Goal: Communication & Community: Ask a question

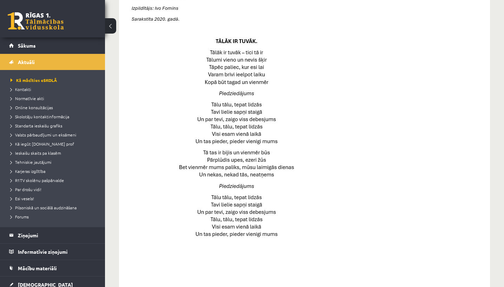
scroll to position [313, 0]
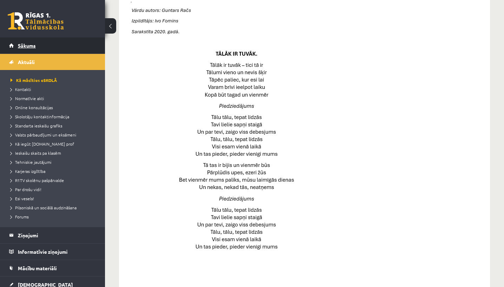
click at [63, 45] on link "Sākums" at bounding box center [52, 45] width 87 height 16
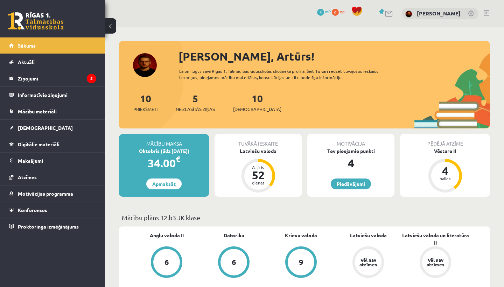
click at [245, 105] on div "10 Ieskaites" at bounding box center [257, 102] width 48 height 22
click at [247, 103] on link "10 Ieskaites" at bounding box center [257, 102] width 48 height 21
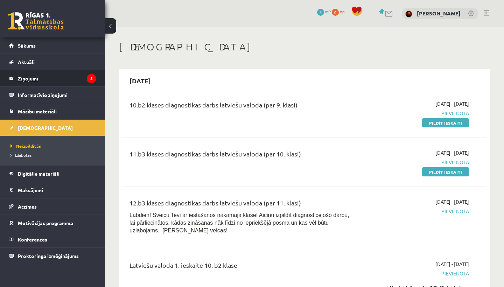
click at [29, 77] on legend "Ziņojumi 5" at bounding box center [57, 78] width 78 height 16
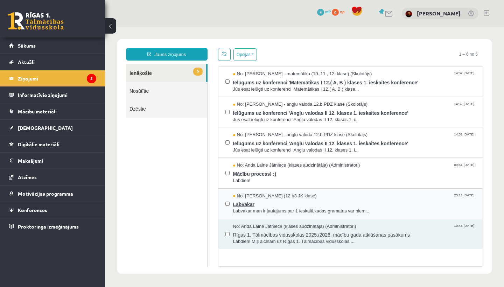
click at [285, 210] on span "Labvakar man ir jautajums par 1 ieskaiti,kadas gramatas var ņiem..." at bounding box center [354, 211] width 243 height 7
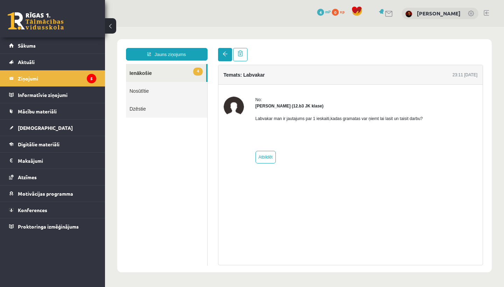
click at [224, 56] on span at bounding box center [225, 53] width 5 height 5
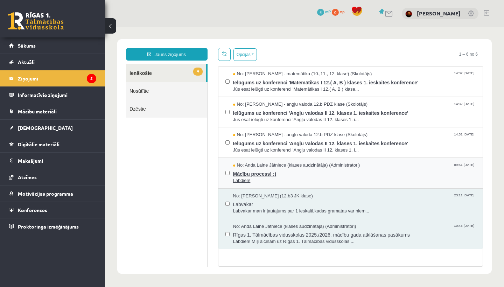
click at [260, 170] on span "Mācību process! :)" at bounding box center [354, 173] width 243 height 9
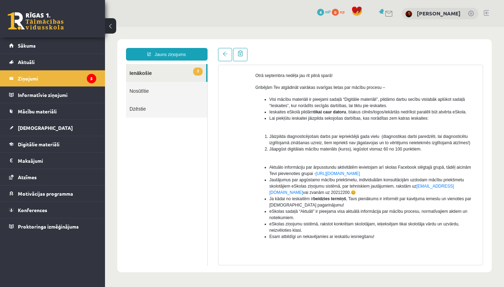
scroll to position [57, 0]
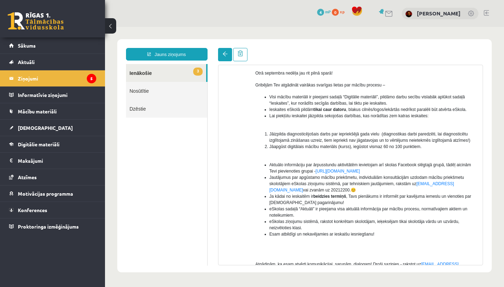
click at [222, 56] on link at bounding box center [225, 54] width 14 height 13
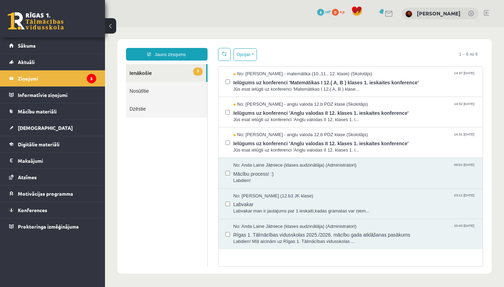
scroll to position [0, 0]
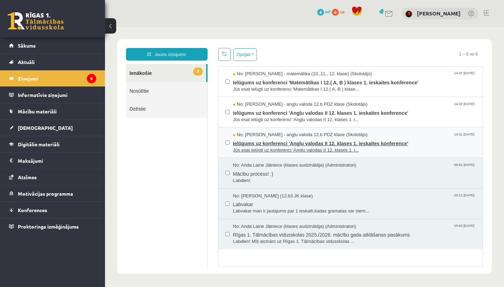
click at [277, 145] on span "Ielūgums uz konferenci 'Angļu valodas II 12. klases 1. ieskaites konference'" at bounding box center [354, 142] width 243 height 9
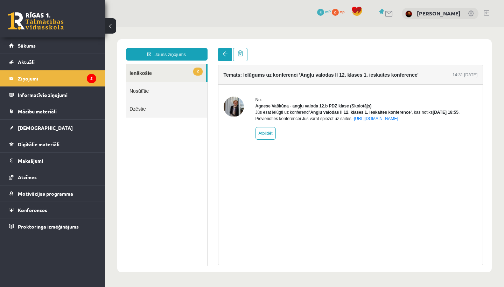
click at [228, 49] on link at bounding box center [225, 54] width 14 height 13
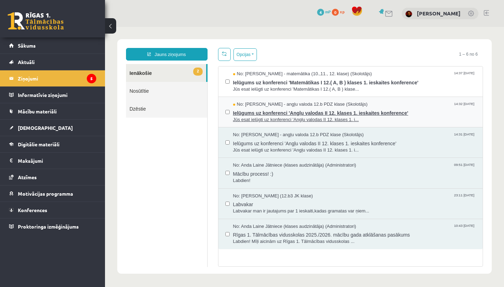
click at [255, 114] on span "Ielūgums uz konferenci 'Angļu valodas II 12. klases 1. ieskaites konference'" at bounding box center [354, 112] width 243 height 9
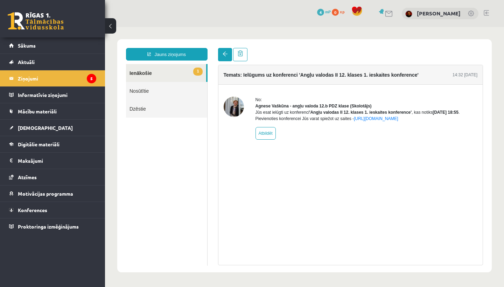
click at [228, 55] on link at bounding box center [225, 54] width 14 height 13
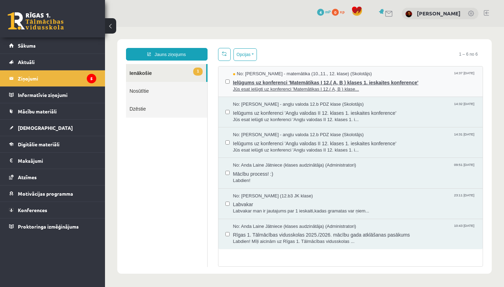
click at [285, 92] on span "Jūs esat ielūgti uz konferenci 'Matemātikas I 12.( A, B ) klase..." at bounding box center [354, 89] width 243 height 7
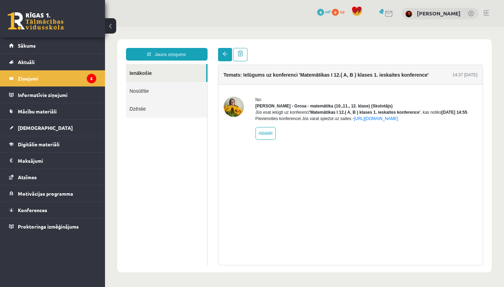
click at [223, 57] on link at bounding box center [225, 54] width 14 height 13
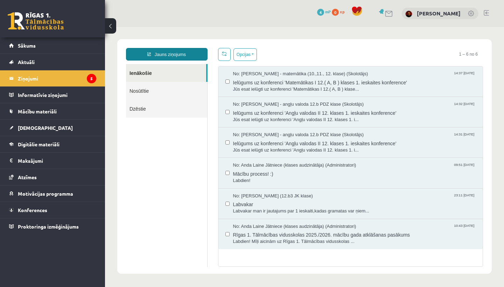
click at [173, 56] on link "Jauns ziņojums" at bounding box center [167, 54] width 82 height 13
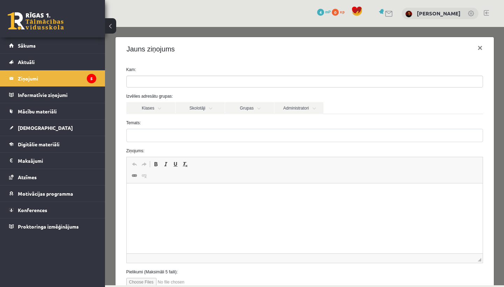
click at [161, 83] on ul at bounding box center [305, 81] width 356 height 11
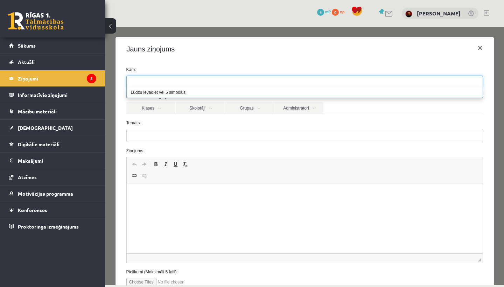
click at [161, 83] on ul at bounding box center [305, 81] width 356 height 11
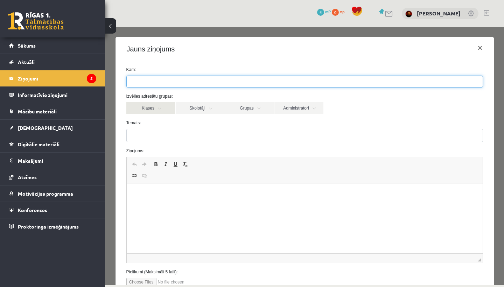
click at [160, 105] on link "Klases" at bounding box center [150, 108] width 49 height 12
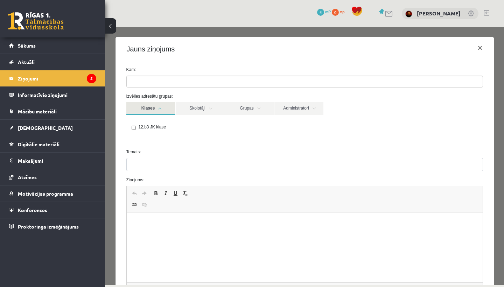
click at [131, 126] on div "12.b3 JK klase" at bounding box center [304, 129] width 357 height 28
click at [197, 114] on link "Skolotāji" at bounding box center [200, 108] width 49 height 13
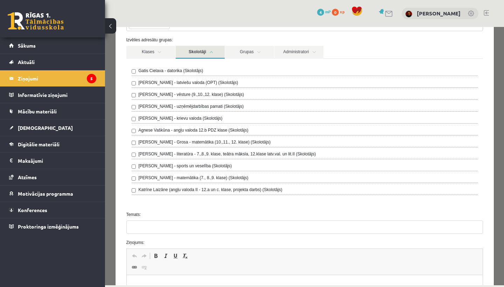
scroll to position [57, 0]
click at [218, 45] on link "Skolotāji" at bounding box center [200, 51] width 49 height 13
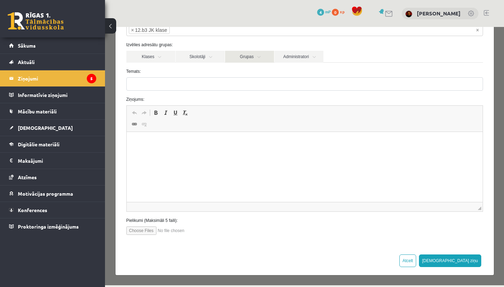
scroll to position [51, 0]
click at [301, 53] on link "Administratori" at bounding box center [299, 57] width 49 height 12
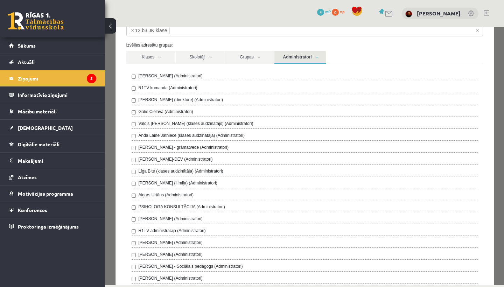
click at [136, 88] on div "R1TV komanda (Administratori)" at bounding box center [305, 89] width 346 height 8
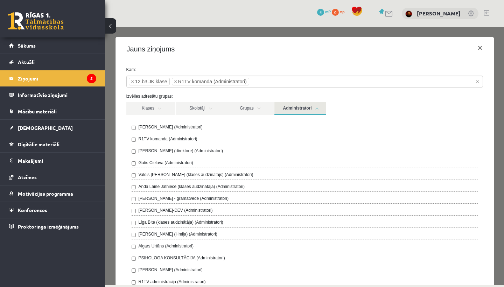
scroll to position [0, 0]
click at [132, 80] on span "×" at bounding box center [132, 81] width 3 height 7
select select "*"
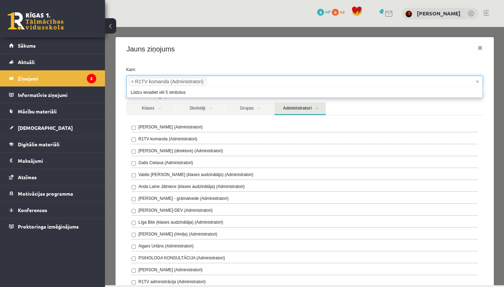
click at [275, 49] on div "Jauns ziņojums ×" at bounding box center [305, 49] width 379 height 24
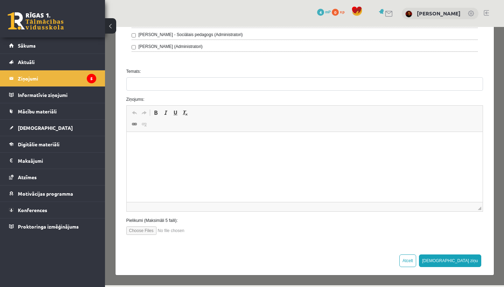
scroll to position [283, 0]
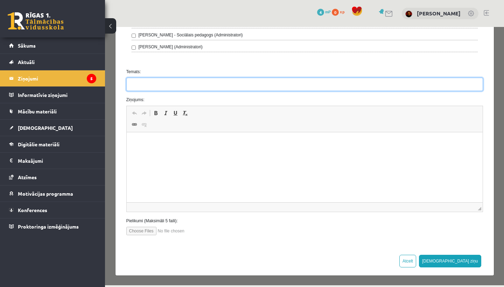
click at [301, 84] on input "Temats:" at bounding box center [304, 84] width 357 height 13
type input "**********"
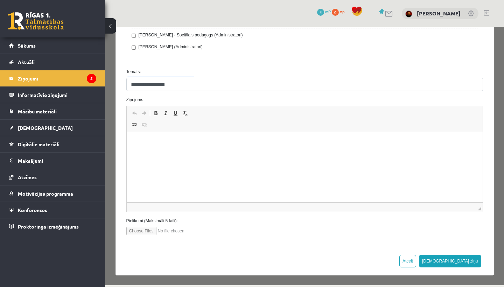
click at [299, 142] on p "Rich Text Editor, wiswyg-editor-47024823359900-1757496500-773" at bounding box center [304, 142] width 342 height 7
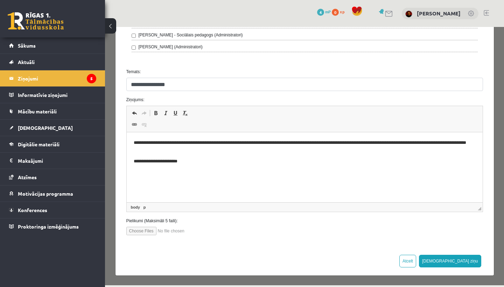
click at [211, 149] on p "**********" at bounding box center [304, 146] width 342 height 14
click at [213, 172] on html "**********" at bounding box center [304, 152] width 356 height 40
click at [473, 257] on button "Sūtīt ziņu" at bounding box center [450, 261] width 62 height 13
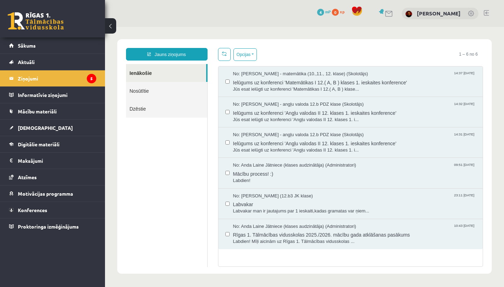
scroll to position [0, 0]
click at [50, 140] on link "Digitālie materiāli" at bounding box center [52, 144] width 87 height 16
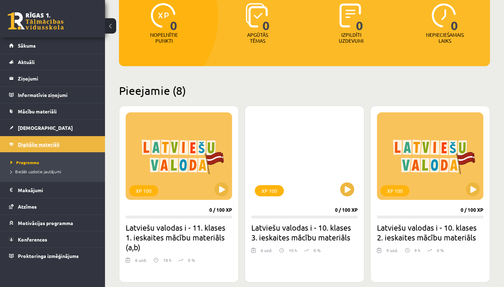
scroll to position [92, 0]
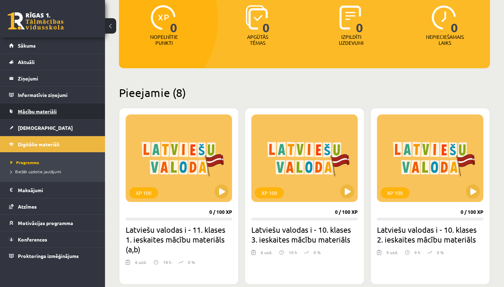
click at [26, 114] on span "Mācību materiāli" at bounding box center [37, 111] width 39 height 6
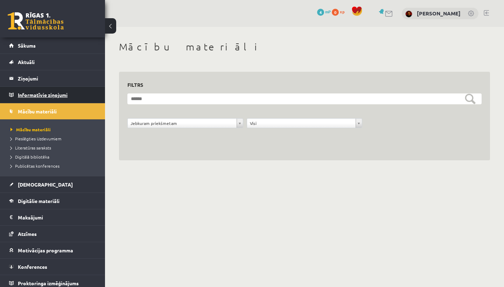
click at [28, 94] on legend "Informatīvie ziņojumi 0" at bounding box center [57, 95] width 78 height 16
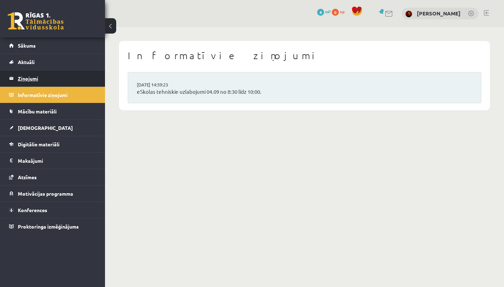
click at [32, 82] on legend "Ziņojumi 5" at bounding box center [57, 78] width 78 height 16
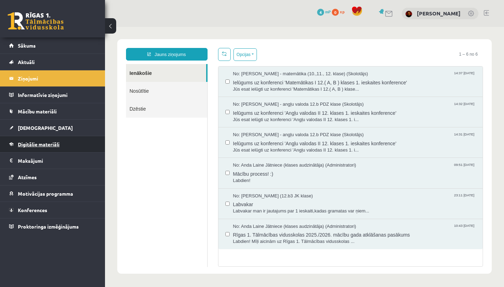
click at [48, 142] on span "Digitālie materiāli" at bounding box center [39, 144] width 42 height 6
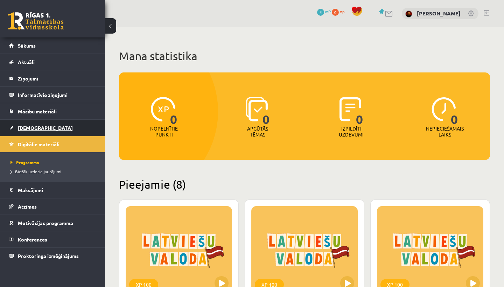
click at [52, 127] on link "[DEMOGRAPHIC_DATA]" at bounding box center [52, 128] width 87 height 16
